Goal: Book appointment/travel/reservation

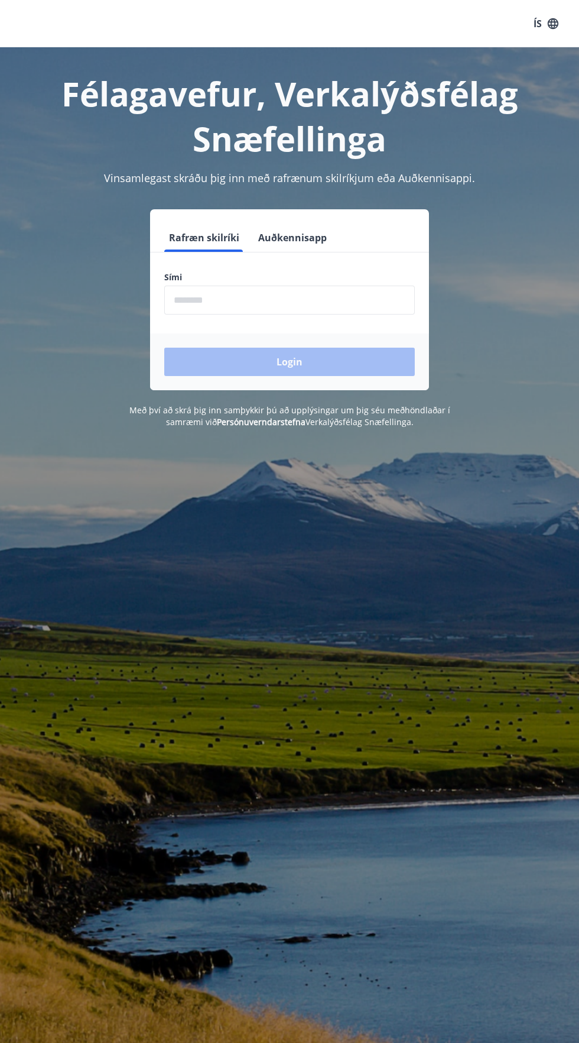
click at [306, 301] on input "phone" at bounding box center [289, 300] width 251 height 29
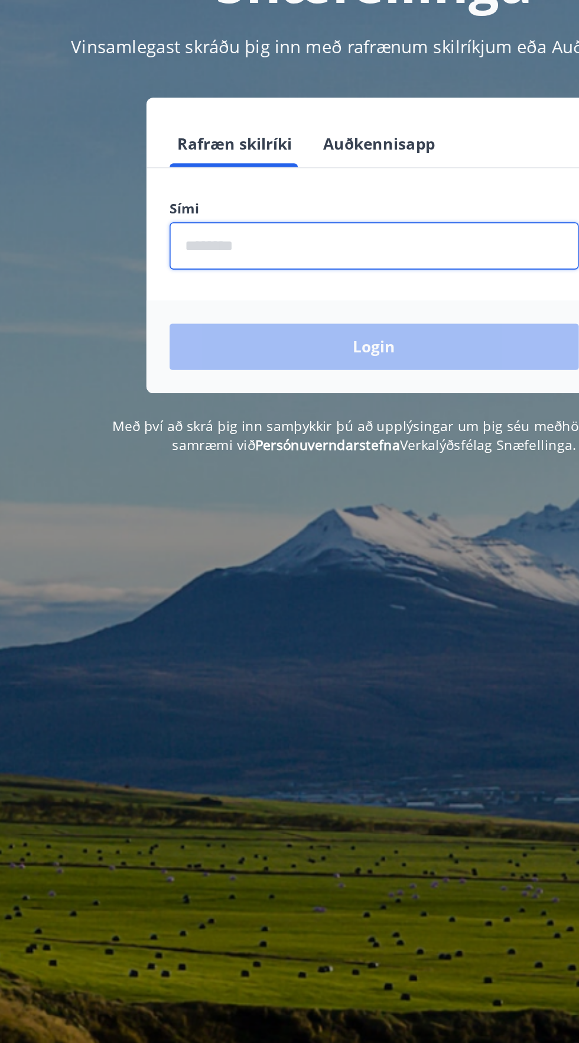
type input "********"
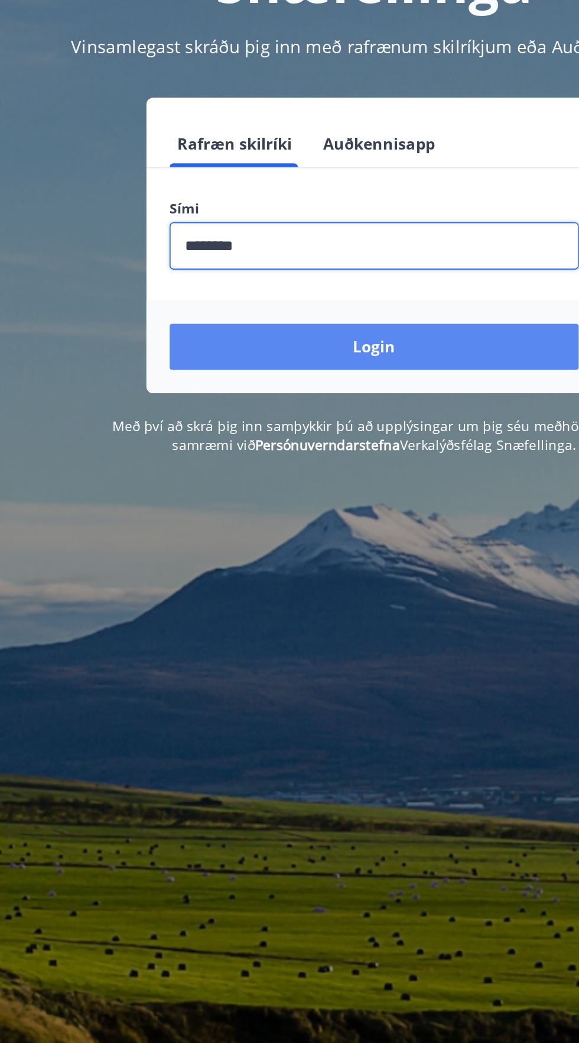
click at [346, 355] on button "Login" at bounding box center [289, 362] width 251 height 28
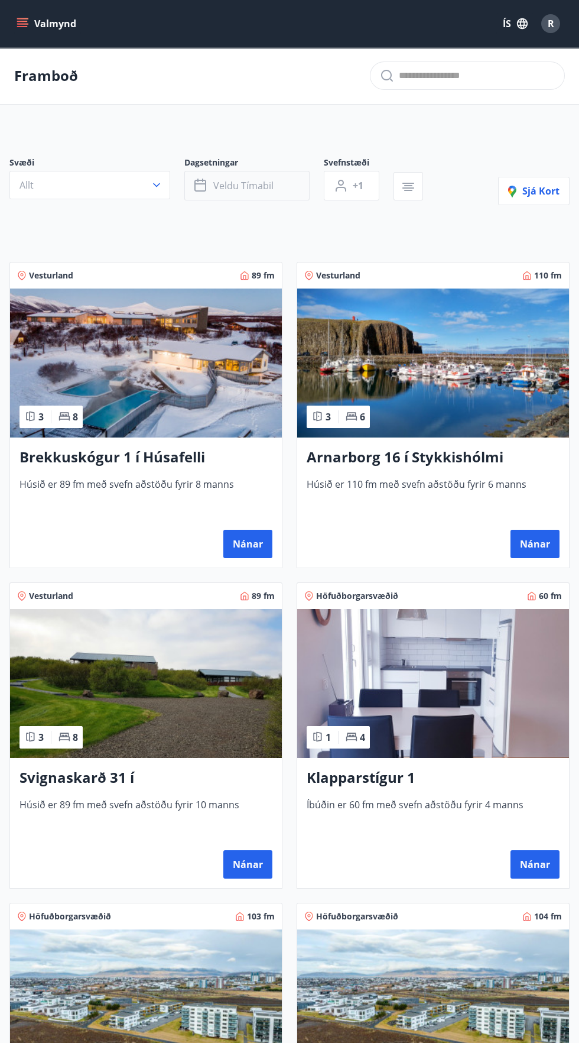
click at [265, 183] on span "Veldu tímabil" at bounding box center [243, 185] width 60 height 13
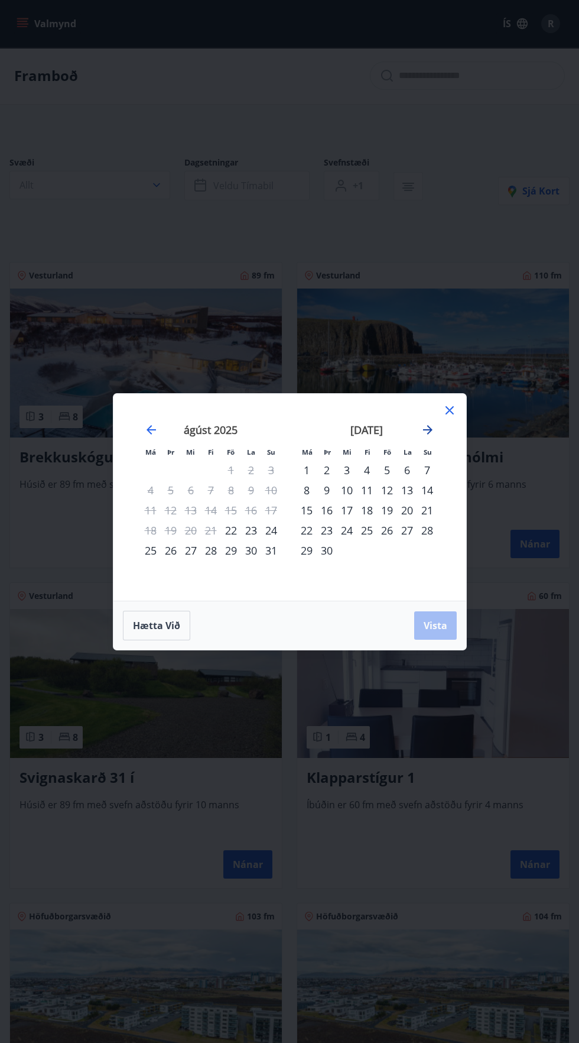
click at [430, 427] on icon "Move forward to switch to the next month." at bounding box center [427, 429] width 9 height 9
click at [387, 530] on div "24" at bounding box center [387, 530] width 20 height 20
click at [366, 523] on div "23" at bounding box center [367, 530] width 20 height 20
click at [404, 526] on div "25" at bounding box center [407, 530] width 20 height 20
click at [428, 621] on span "Vista" at bounding box center [436, 625] width 24 height 13
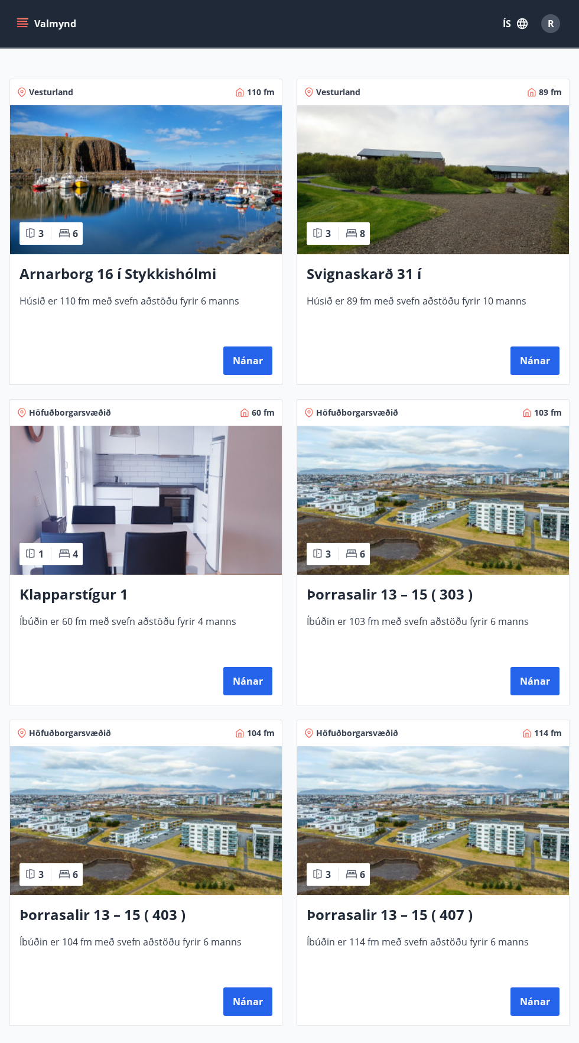
scroll to position [232, 0]
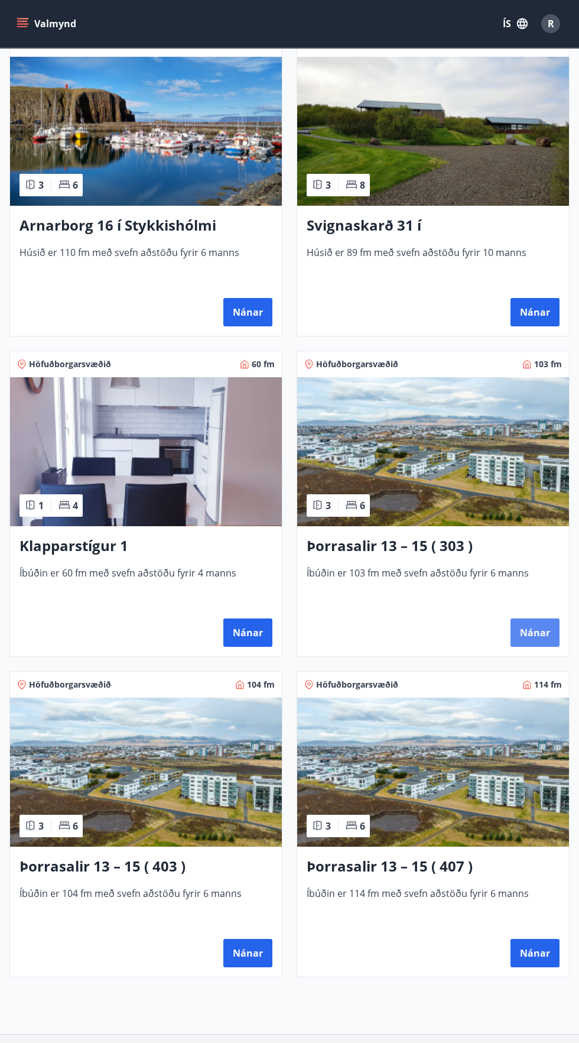
click at [543, 633] on button "Nánar" at bounding box center [535, 632] width 49 height 28
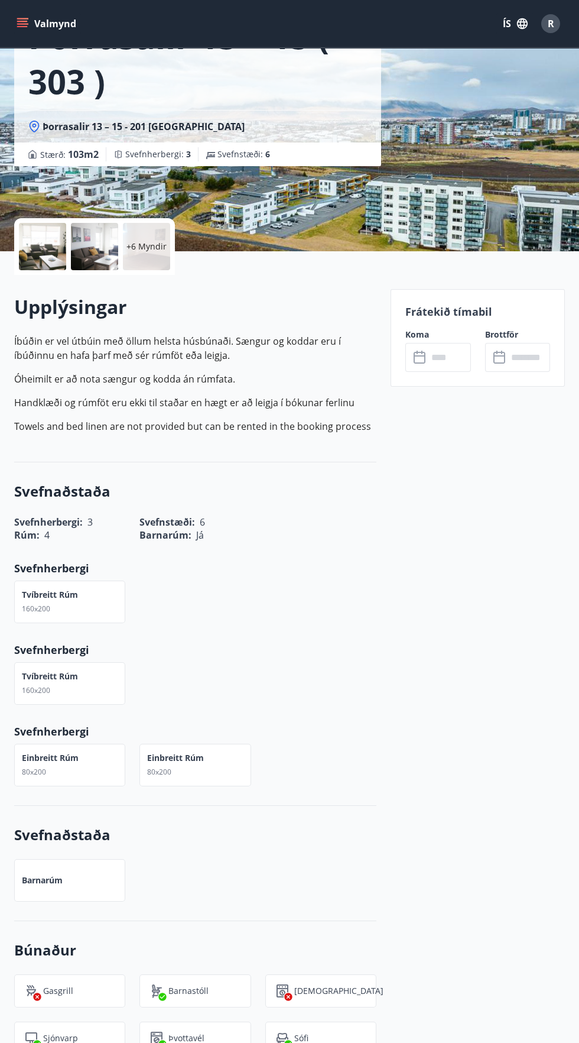
scroll to position [98, 0]
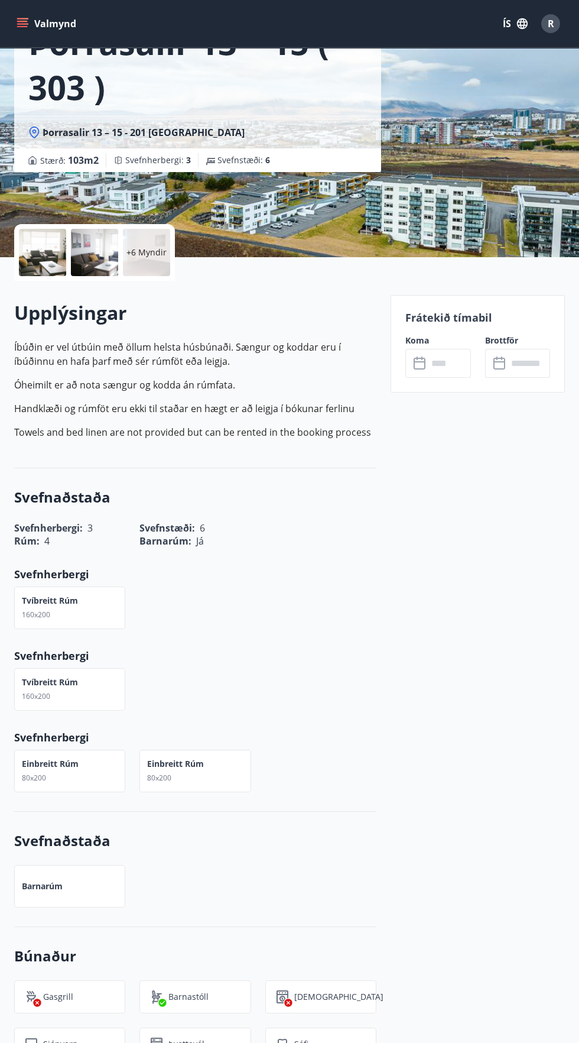
click at [440, 363] on input "text" at bounding box center [449, 363] width 43 height 29
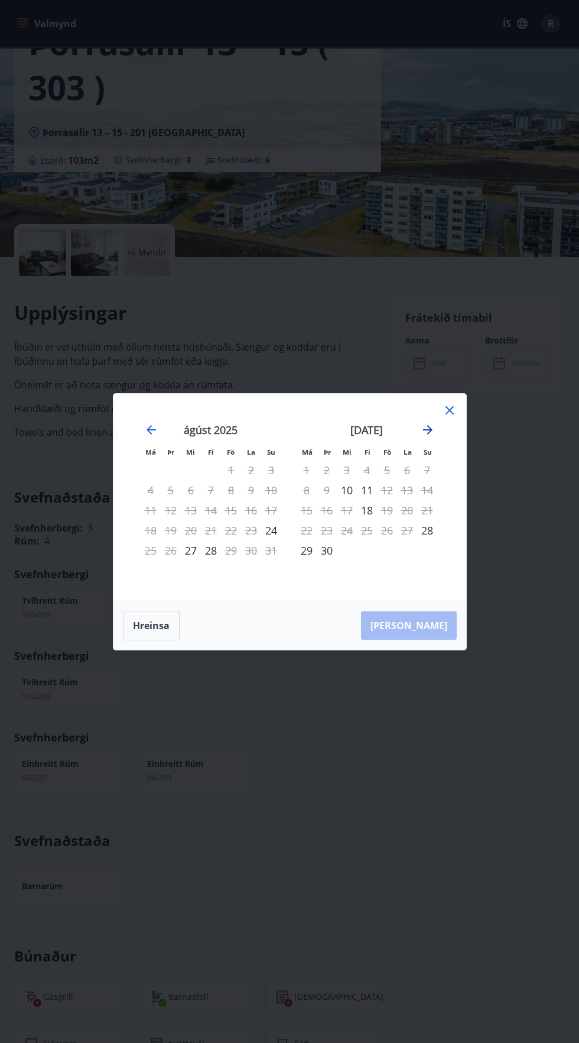
click at [425, 425] on icon "Move forward to switch to the next month." at bounding box center [428, 430] width 14 height 14
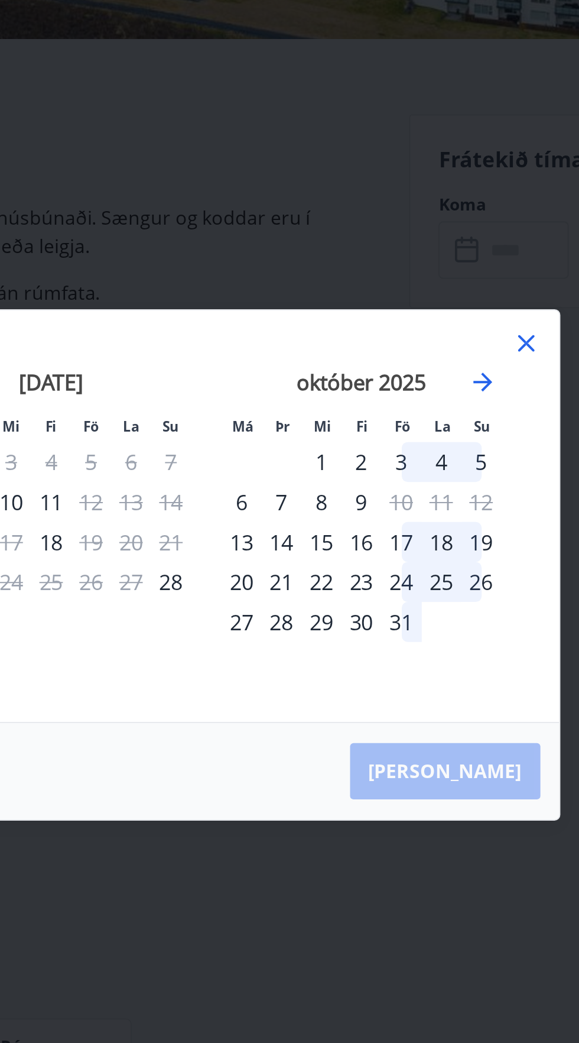
click at [365, 532] on div "23" at bounding box center [367, 530] width 20 height 20
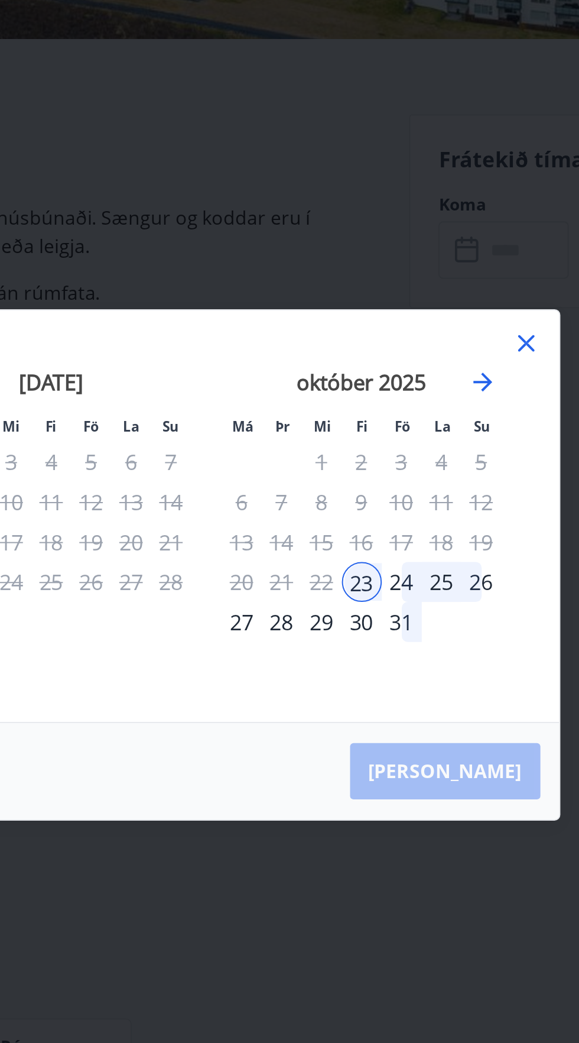
click at [409, 529] on div "25" at bounding box center [407, 530] width 20 height 20
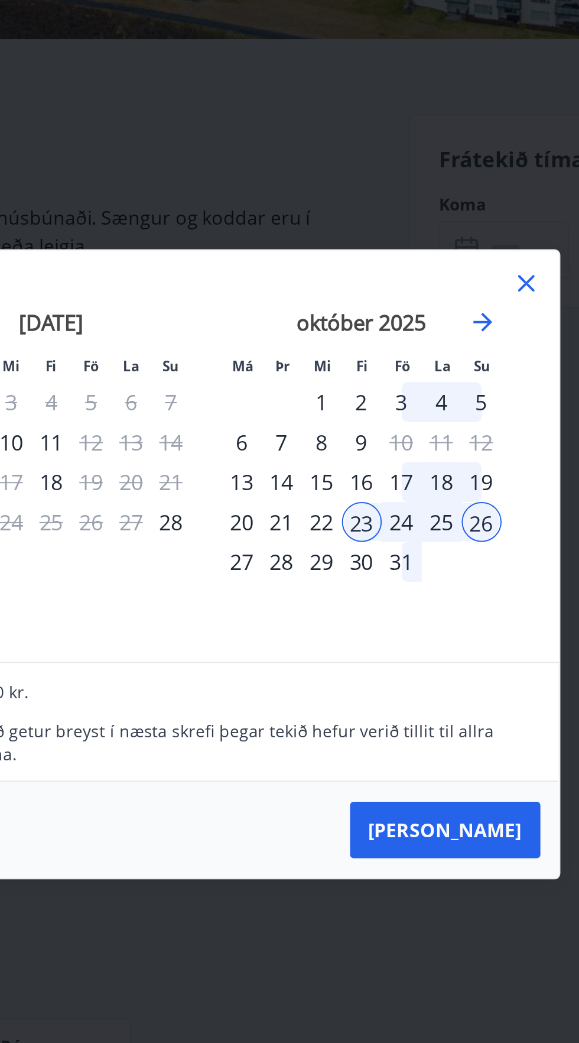
click at [403, 495] on div "25" at bounding box center [407, 500] width 20 height 20
click at [363, 495] on div "23" at bounding box center [367, 500] width 20 height 20
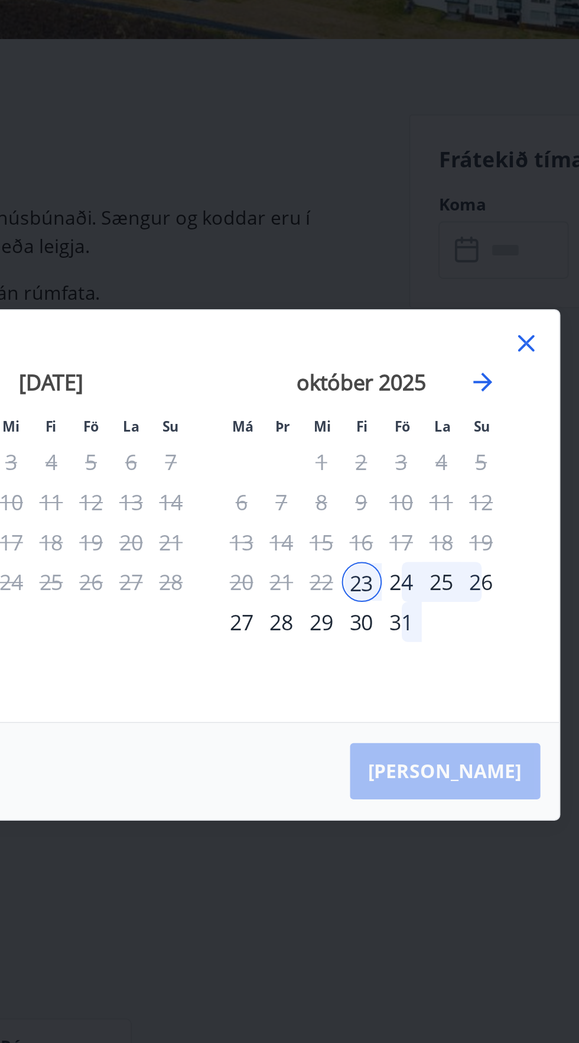
click at [403, 529] on div "25" at bounding box center [407, 530] width 20 height 20
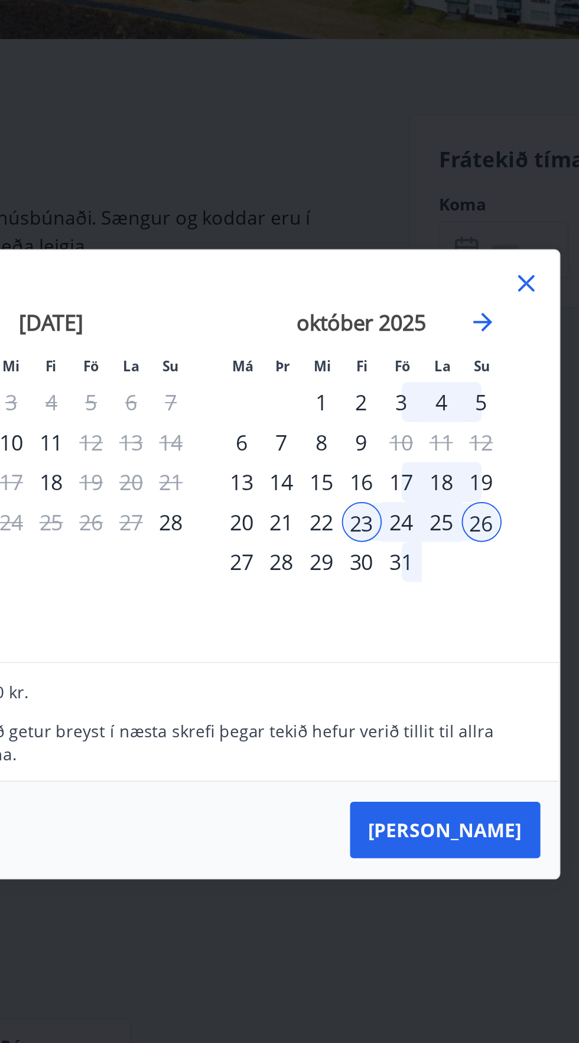
click at [415, 504] on div "25" at bounding box center [407, 500] width 20 height 20
click at [370, 494] on div "23" at bounding box center [367, 500] width 20 height 20
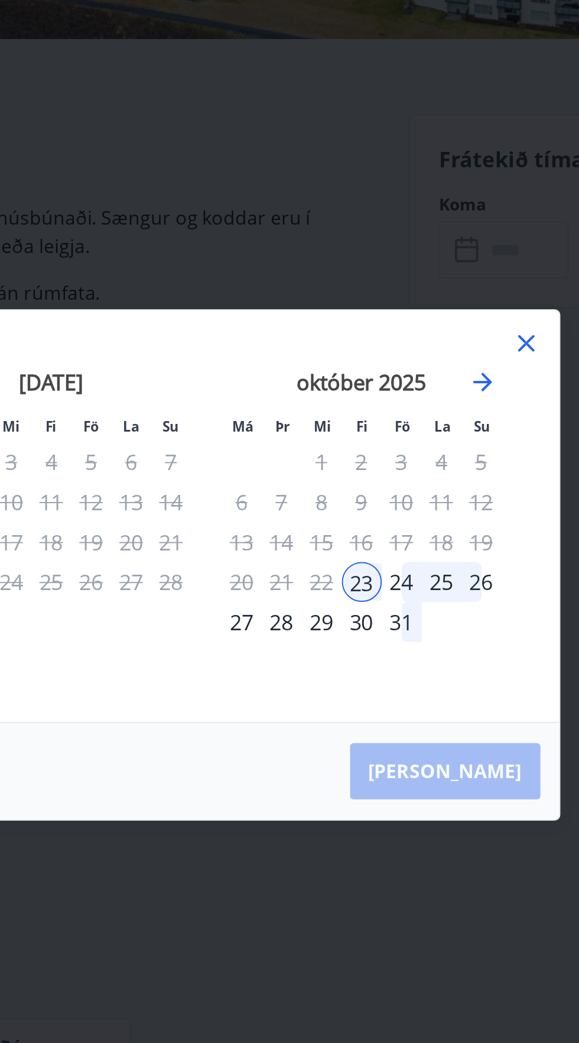
click at [432, 529] on div "26" at bounding box center [427, 530] width 20 height 20
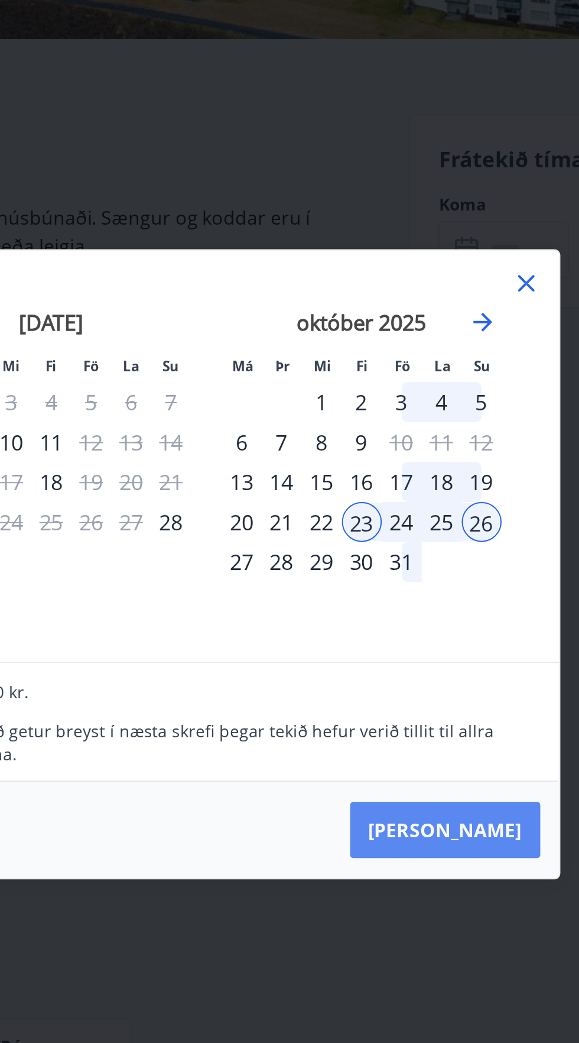
click at [433, 664] on button "Taka Frá" at bounding box center [409, 655] width 96 height 28
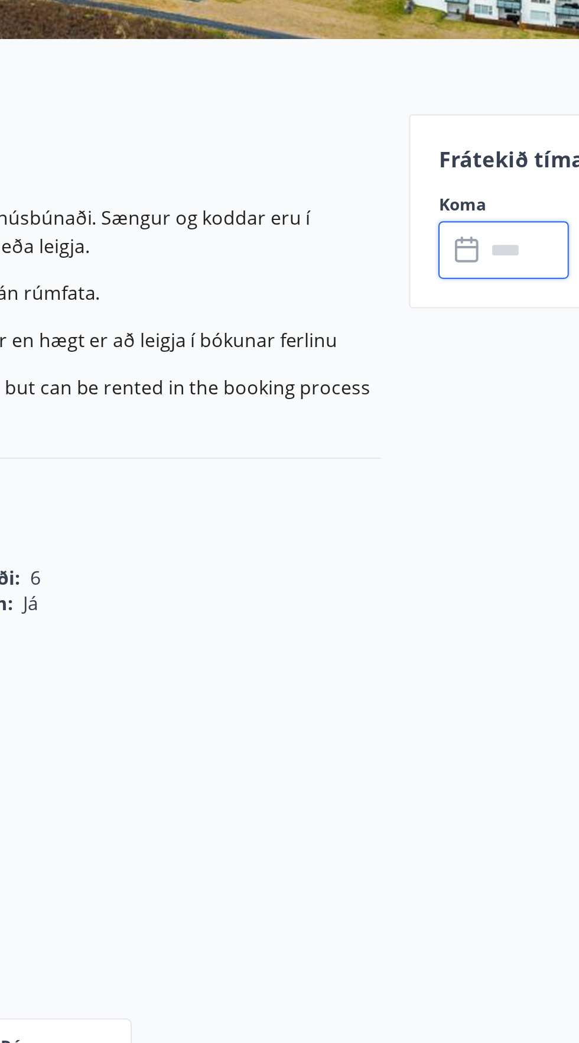
type input "******"
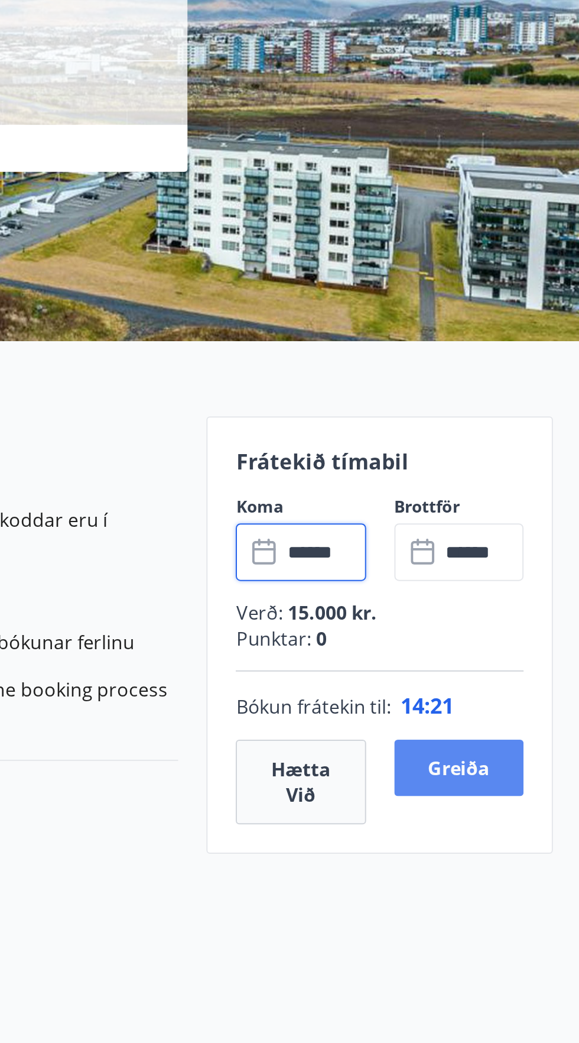
click at [521, 503] on button "Greiða" at bounding box center [517, 494] width 65 height 28
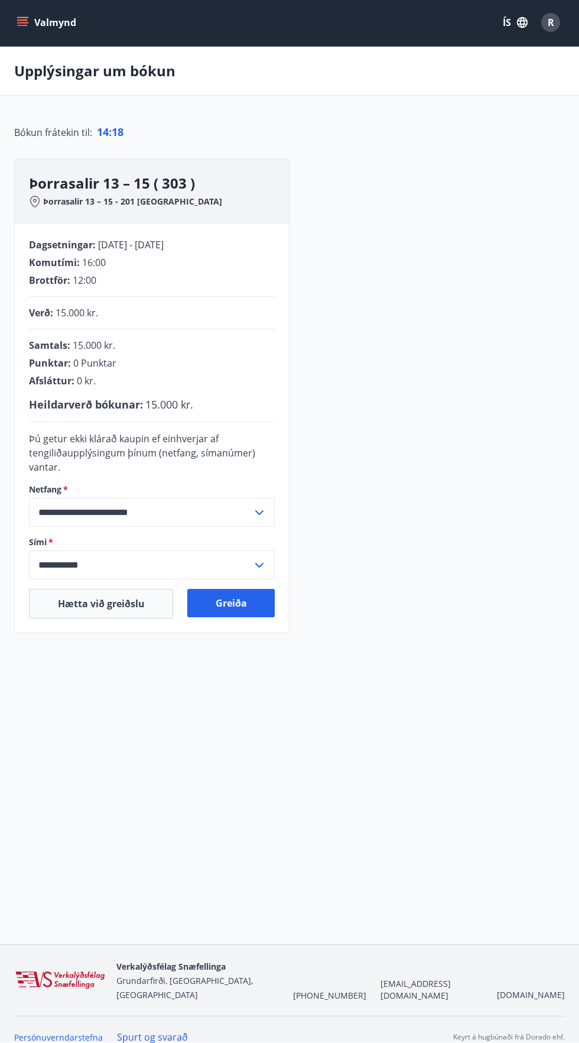
scroll to position [22, 0]
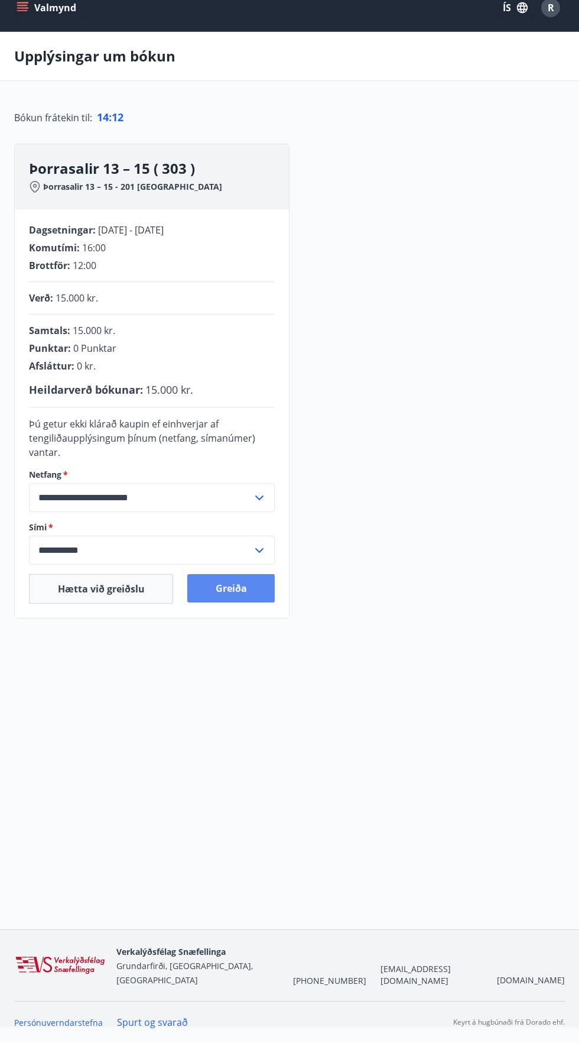
click at [236, 587] on button "Greiða" at bounding box center [231, 588] width 88 height 28
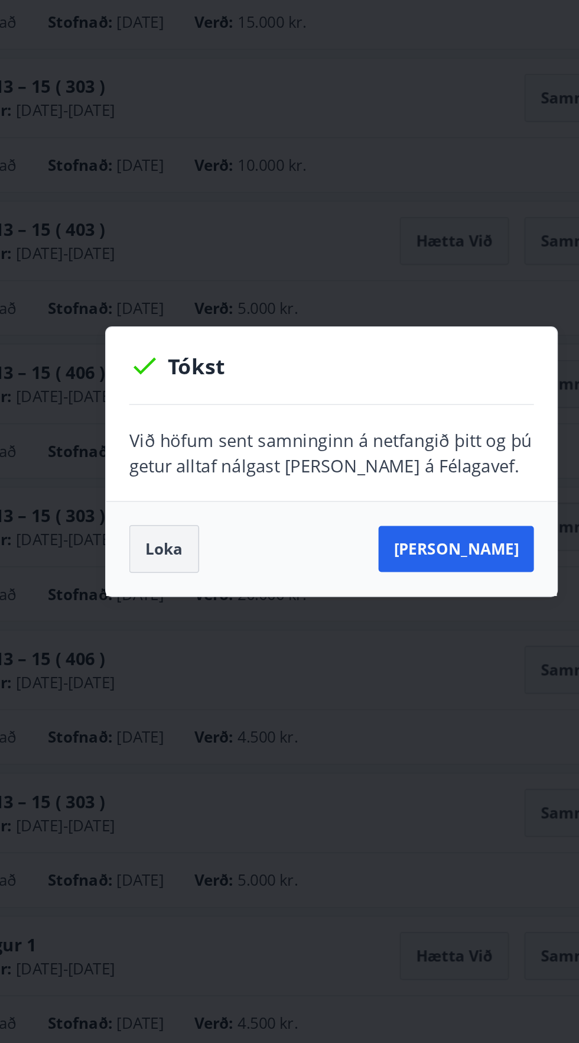
click at [183, 575] on button "Loka" at bounding box center [186, 576] width 43 height 30
